Goal: Task Accomplishment & Management: Use online tool/utility

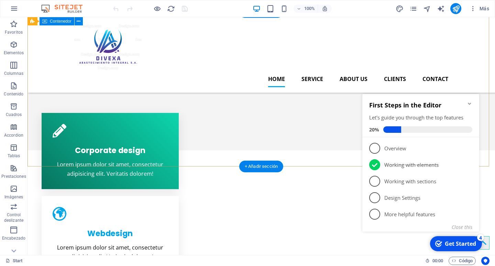
scroll to position [35, 0]
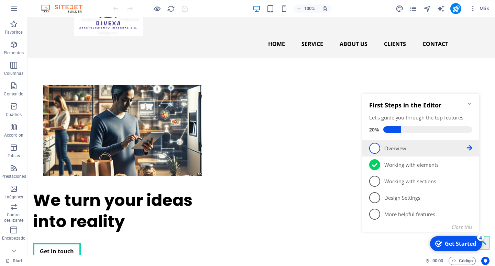
click at [401, 150] on p "Overview - incomplete" at bounding box center [425, 148] width 82 height 7
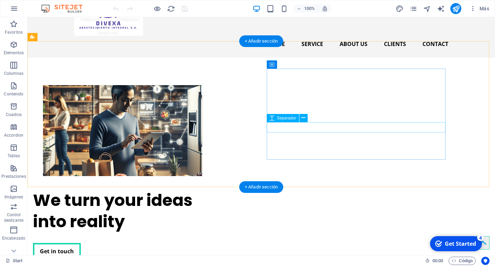
scroll to position [0, 0]
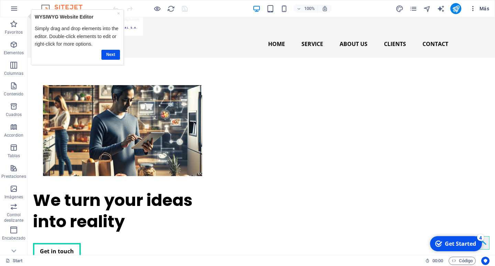
click at [488, 11] on span "Más" at bounding box center [479, 8] width 20 height 7
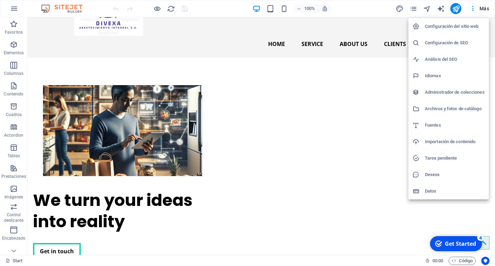
click at [385, 36] on div at bounding box center [247, 133] width 495 height 266
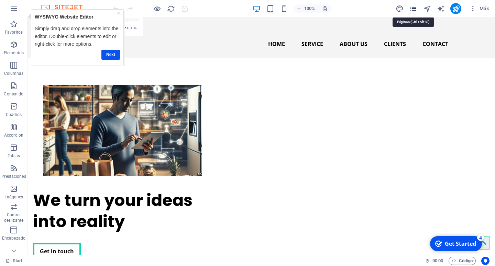
click at [412, 9] on icon "pages" at bounding box center [413, 9] width 8 height 8
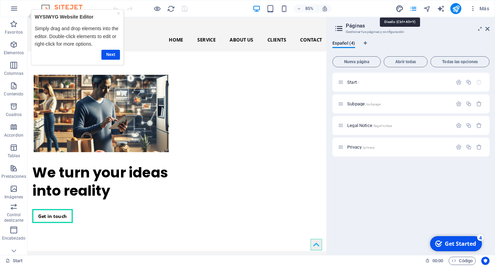
click at [399, 9] on icon "design" at bounding box center [400, 9] width 8 height 8
select select "px"
select select "400"
select select "px"
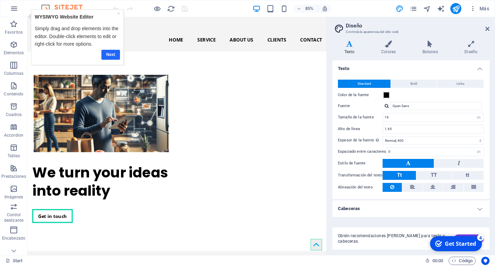
click at [112, 54] on link "Next" at bounding box center [110, 55] width 19 height 10
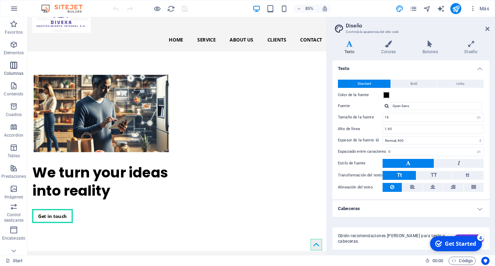
click at [18, 64] on span "Columnas" at bounding box center [13, 69] width 27 height 16
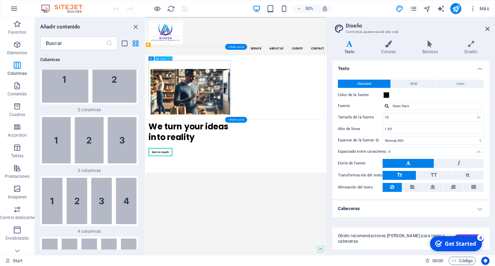
click at [264, 164] on figure at bounding box center [234, 165] width 167 height 91
